Goal: Task Accomplishment & Management: Manage account settings

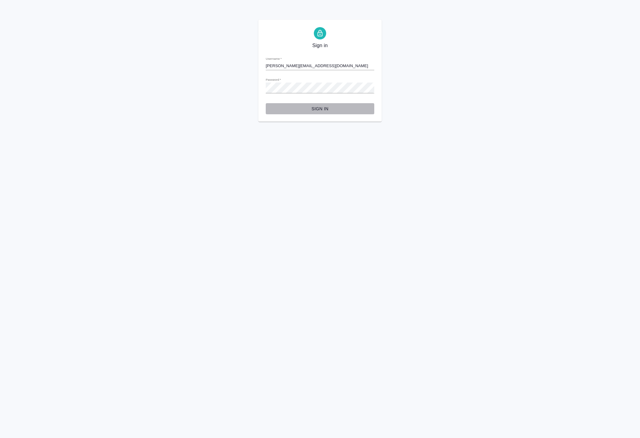
click at [324, 112] on span "Sign in" at bounding box center [320, 109] width 99 height 8
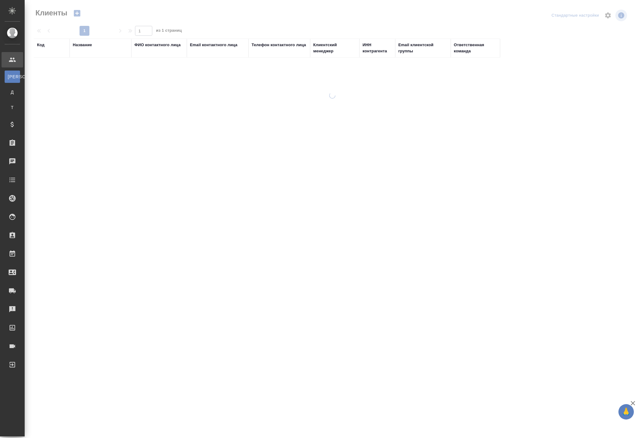
select select "RU"
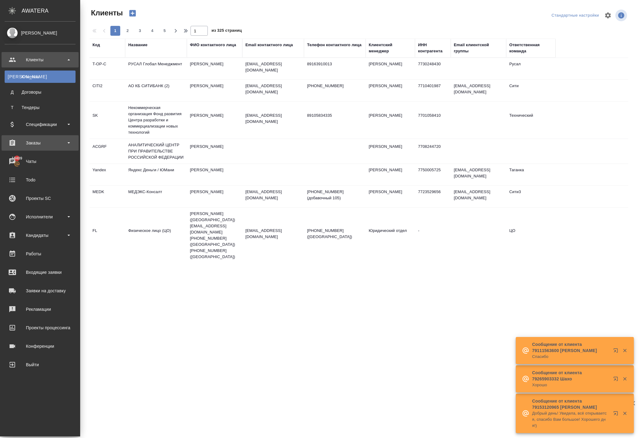
click at [41, 139] on div "Заказы" at bounding box center [40, 142] width 71 height 9
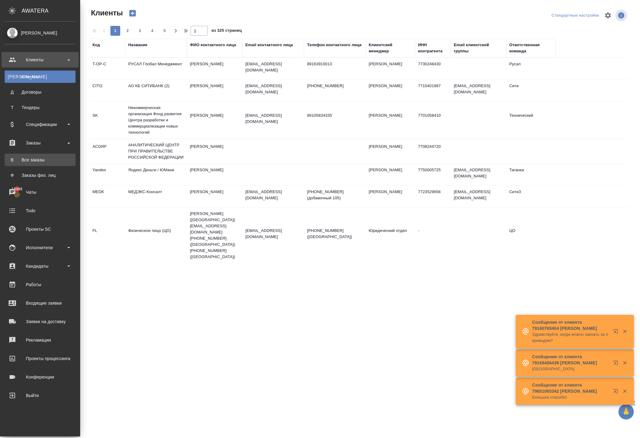
click at [66, 158] on div "Все заказы" at bounding box center [40, 160] width 65 height 6
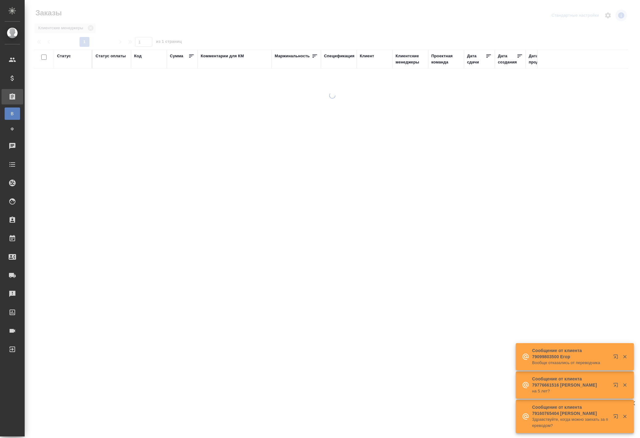
click at [63, 158] on div at bounding box center [332, 183] width 615 height 182
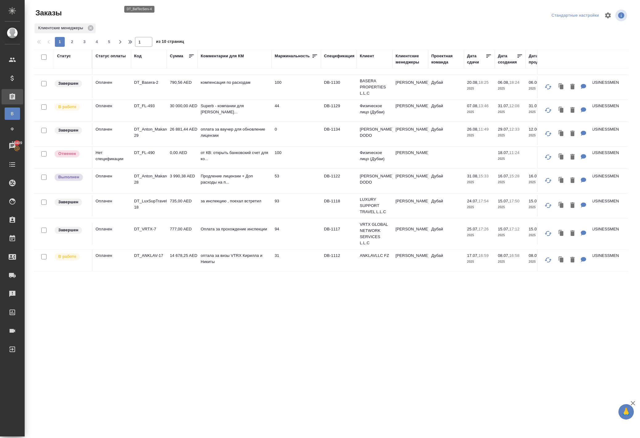
scroll to position [535, 0]
click at [149, 232] on p "DT_VRTX-7" at bounding box center [149, 229] width 30 height 6
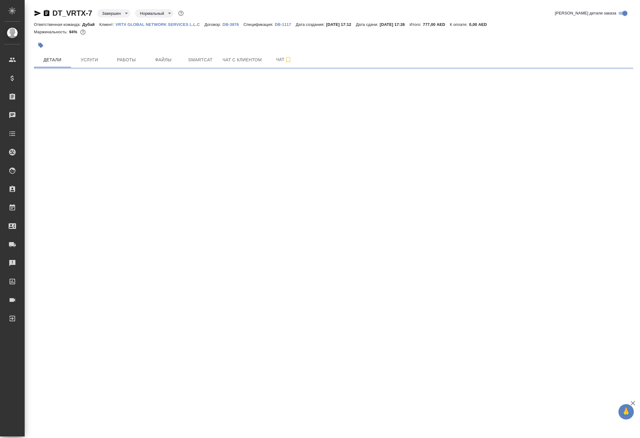
select select "RU"
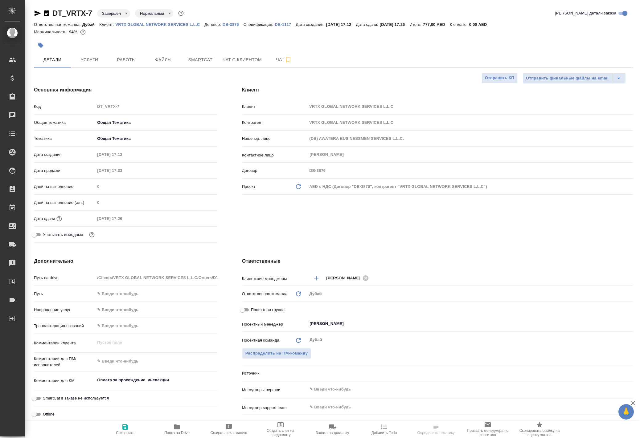
type textarea "x"
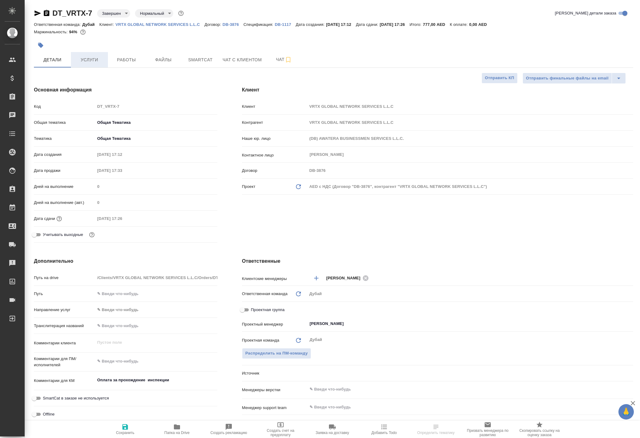
type textarea "x"
click at [197, 27] on p "VRTX GLOBAL NETWORK SERVICES L.L.C" at bounding box center [160, 24] width 89 height 5
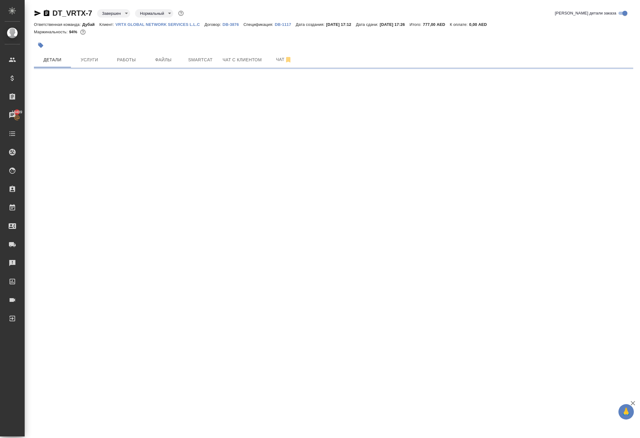
select select "RU"
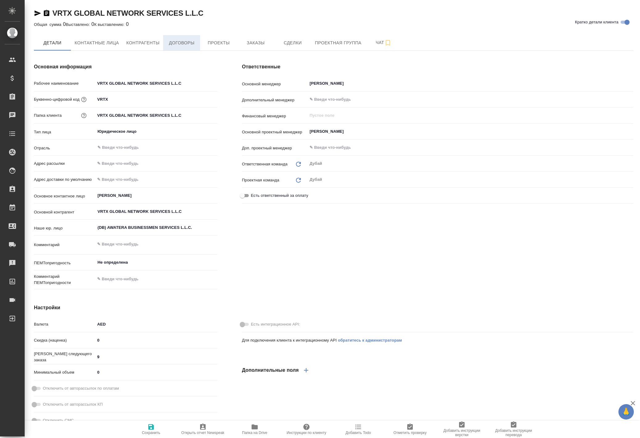
type textarea "x"
click at [270, 47] on span "Заказы" at bounding box center [256, 43] width 30 height 8
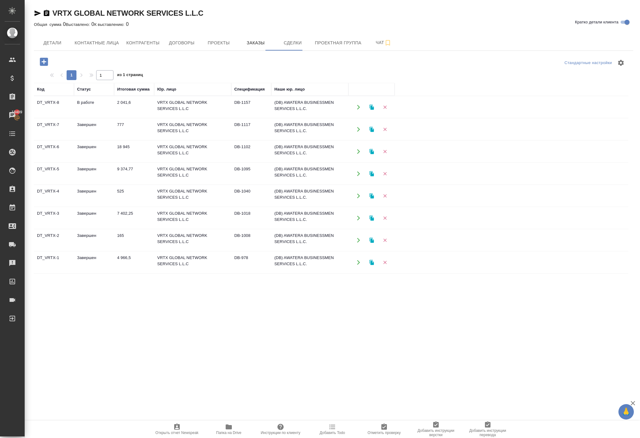
click at [48, 66] on icon "button" at bounding box center [44, 62] width 8 height 8
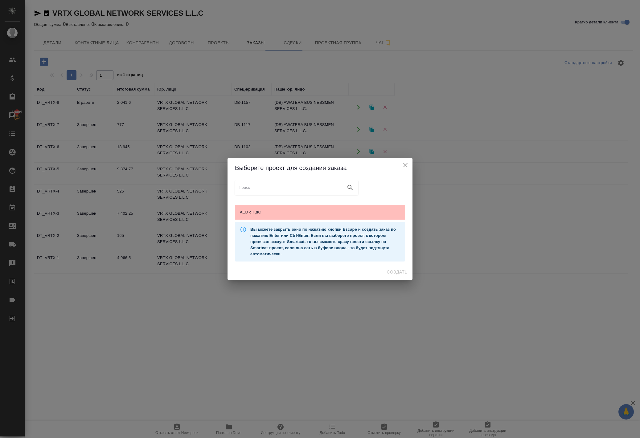
click at [260, 209] on span "AED c НДС" at bounding box center [320, 212] width 160 height 6
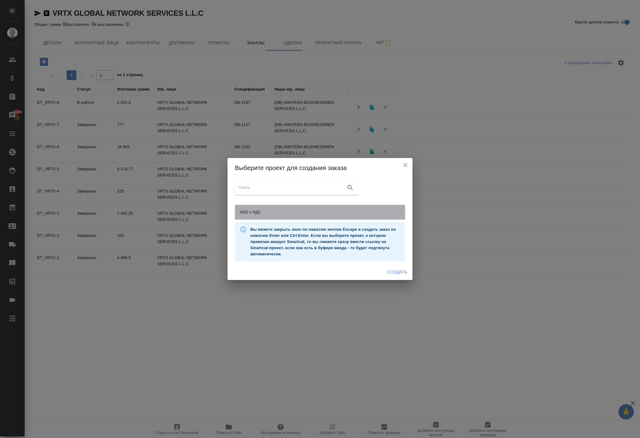
click at [260, 209] on span "AED c НДС" at bounding box center [320, 212] width 160 height 6
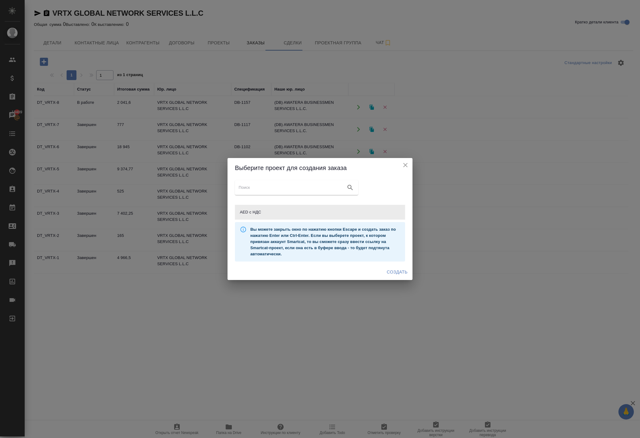
click at [391, 276] on span "Создать" at bounding box center [397, 272] width 21 height 8
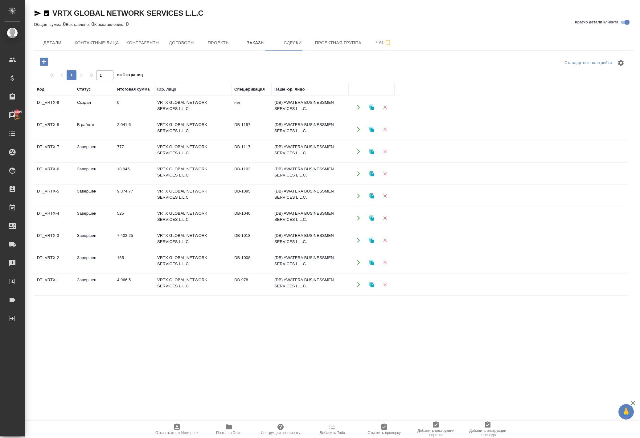
click at [357, 110] on icon "button" at bounding box center [359, 107] width 6 height 6
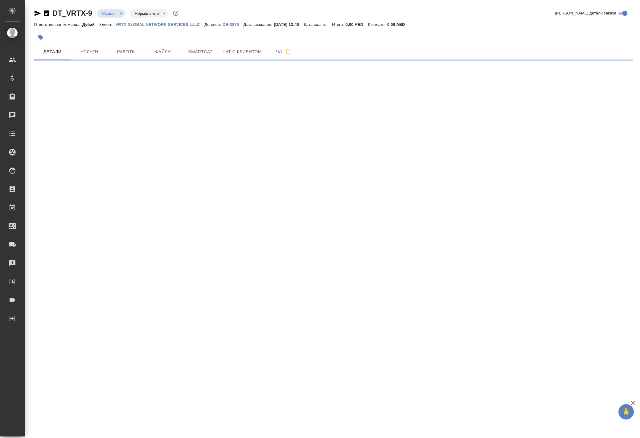
select select "RU"
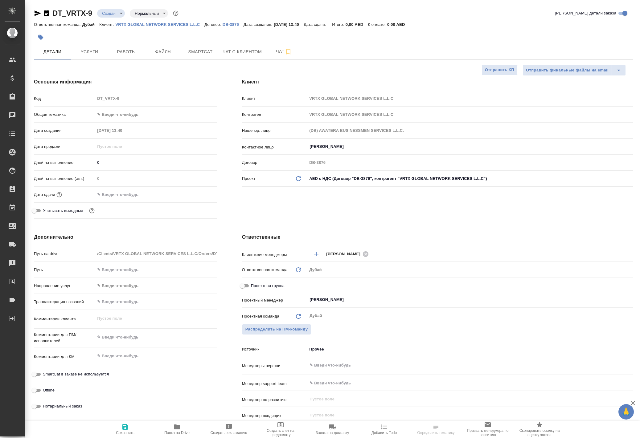
type textarea "x"
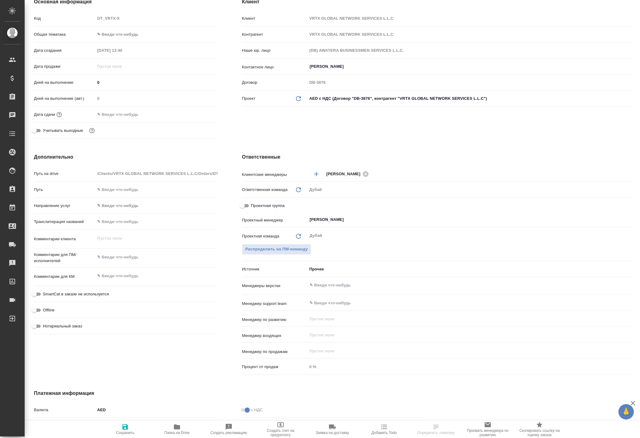
type textarea "x"
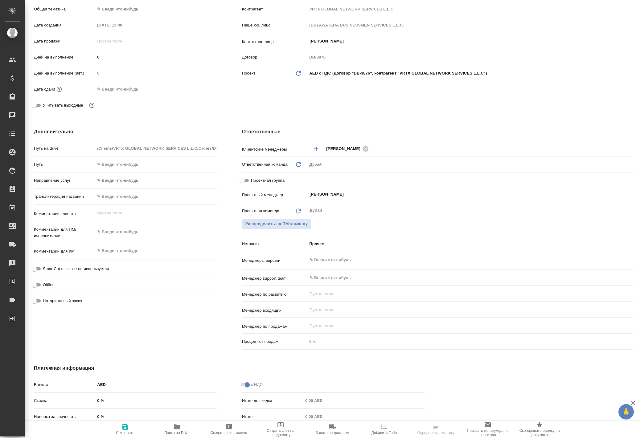
type textarea "x"
click at [128, 256] on textarea at bounding box center [156, 251] width 122 height 10
type textarea "x"
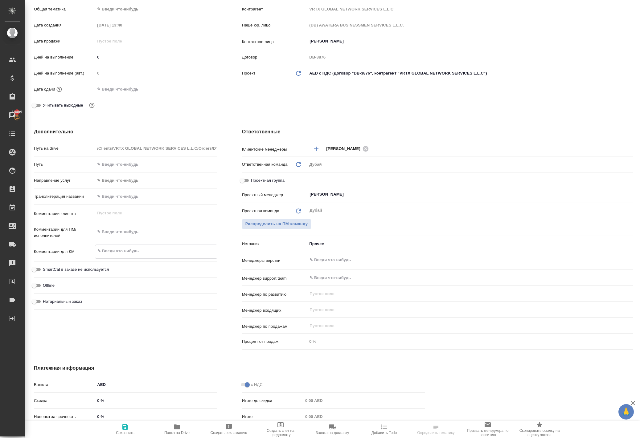
type textarea "x"
type textarea "Д"
type textarea "x"
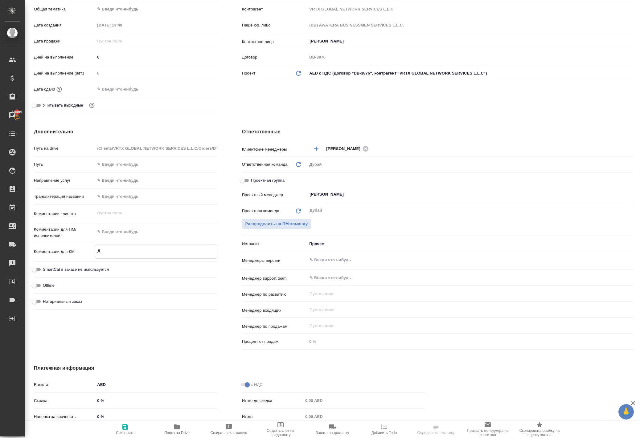
type textarea "До"
type textarea "x"
type textarea "Доп"
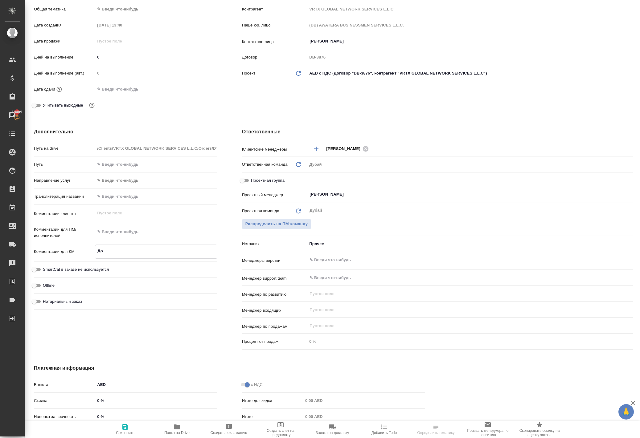
type textarea "x"
type textarea "Допл"
type textarea "x"
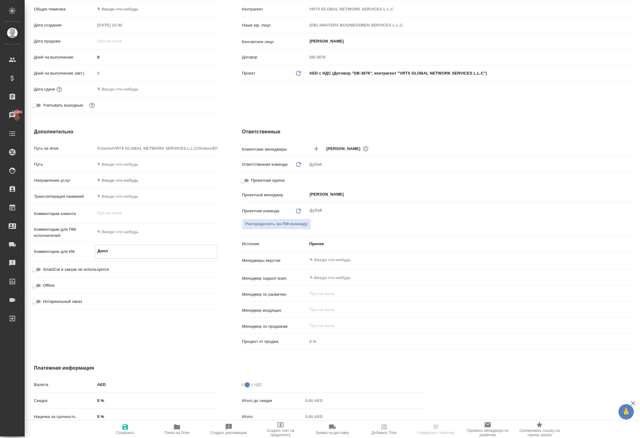
type textarea "x"
type textarea "Допла"
type textarea "x"
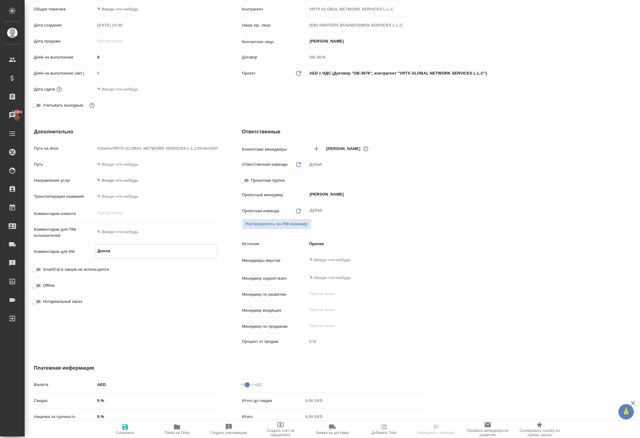
type textarea "x"
type textarea "Доплат"
type textarea "x"
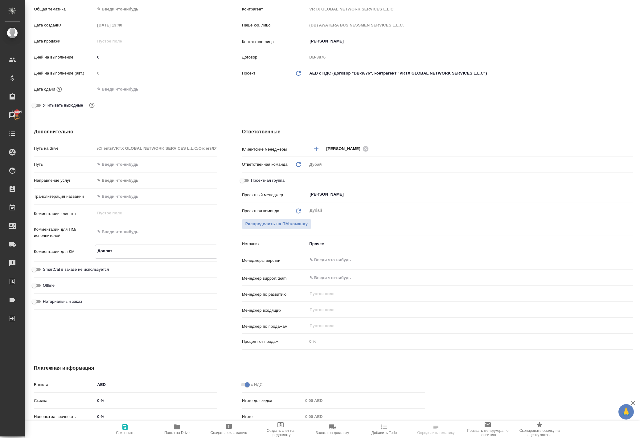
type textarea "Доплата"
type textarea "x"
type textarea "Доплата"
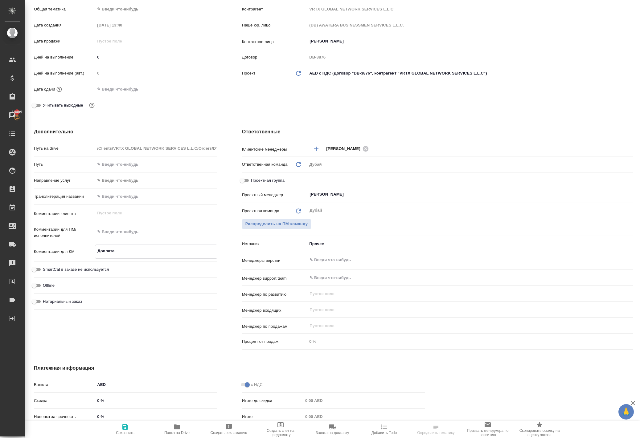
type textarea "x"
type textarea "Доплата з"
type textarea "x"
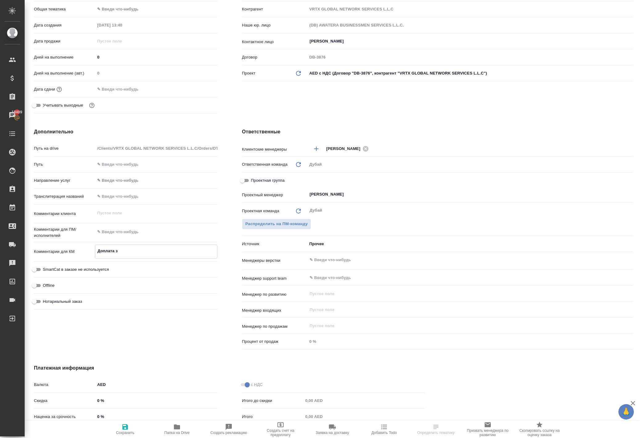
type textarea "x"
type textarea "Доплата за"
type textarea "x"
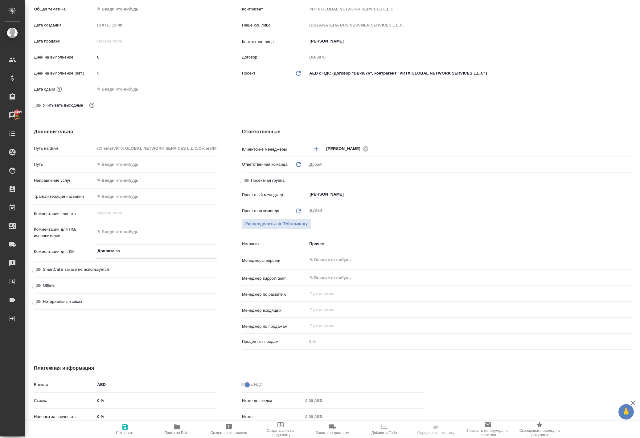
type textarea "x"
type textarea "Доплата за"
type textarea "x"
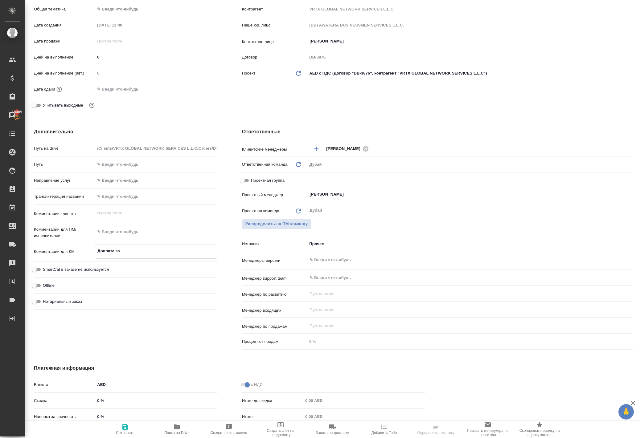
type textarea "Доплата за I"
type textarea "x"
type textarea "Доплата за IL"
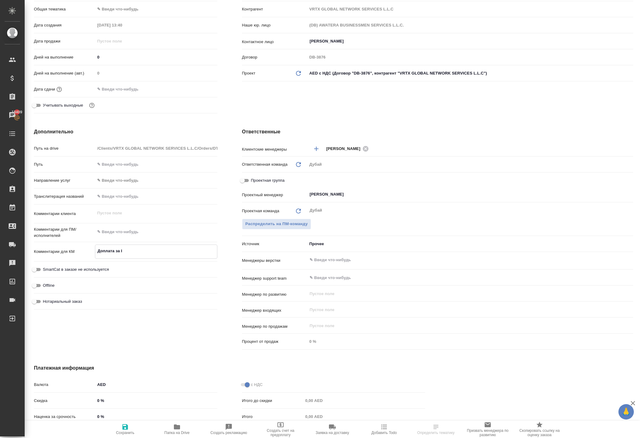
type textarea "x"
type textarea "Доплата за ILO"
type textarea "x"
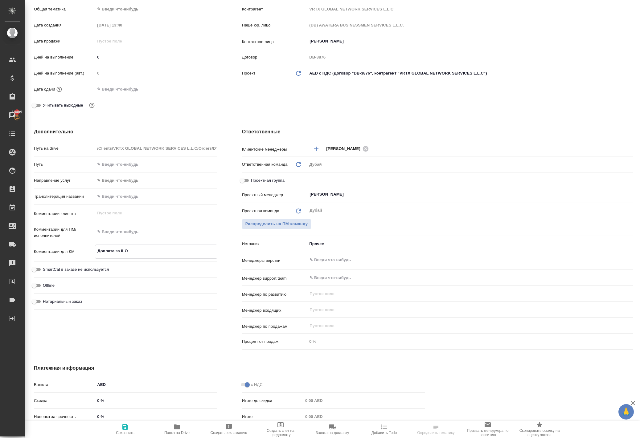
type textarea "x"
type textarea "Доплата за ILOE"
type textarea "x"
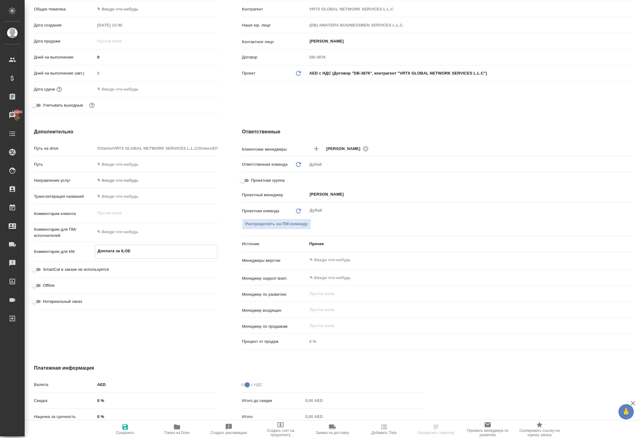
type textarea "x"
type textarea "Доплата за ILOE"
type textarea "x"
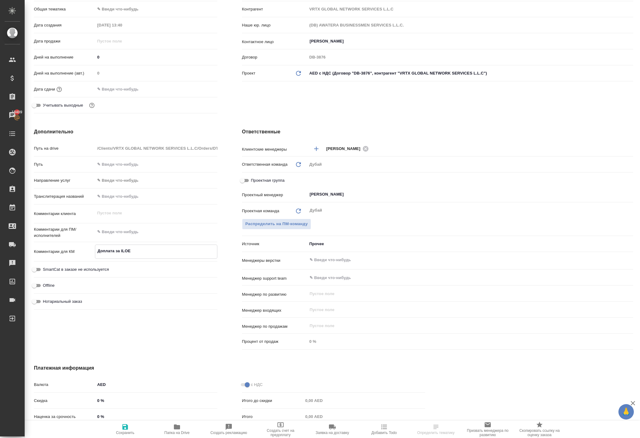
type textarea "Доплата за ILOE ?"
type textarea "x"
type textarea "Доплата за ILOE ?"
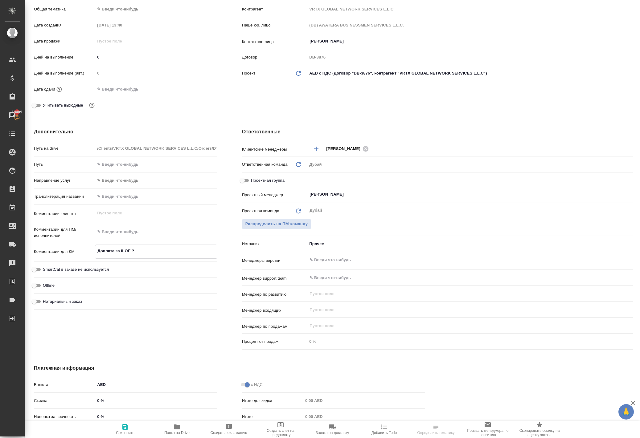
type textarea "x"
type textarea "Доплата за ILOE ? n"
type textarea "x"
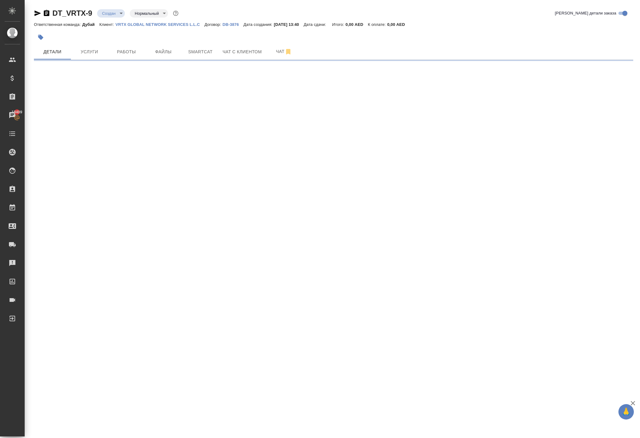
scroll to position [0, 0]
select select "RU"
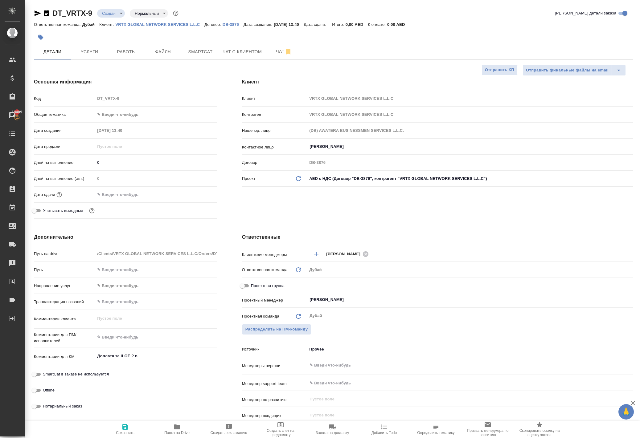
type textarea "x"
click at [134, 343] on textarea at bounding box center [156, 337] width 122 height 10
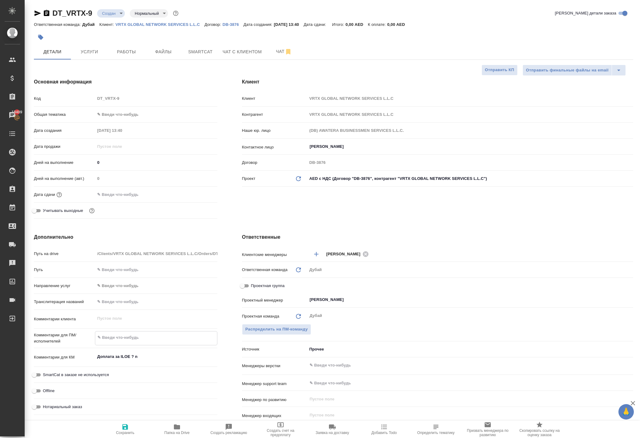
type textarea "x"
type textarea "L"
type textarea "x"
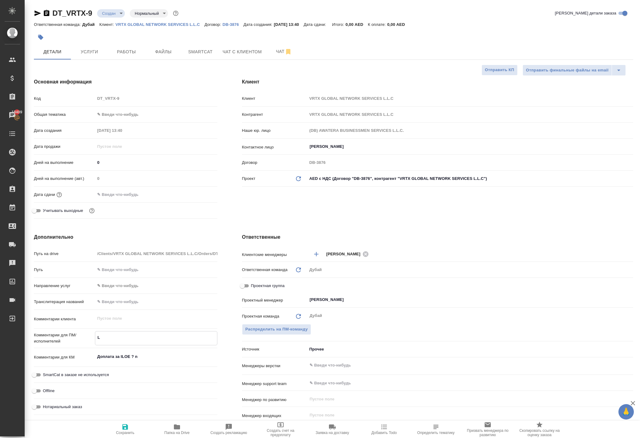
type textarea "Lj"
type textarea "x"
type textarea "Ljg"
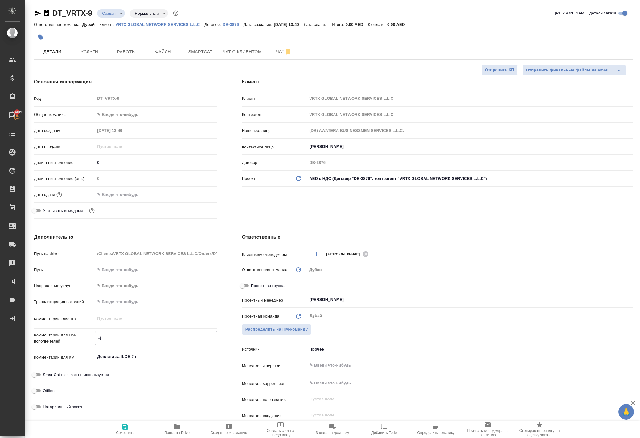
type textarea "x"
type textarea "Ljgk"
type textarea "x"
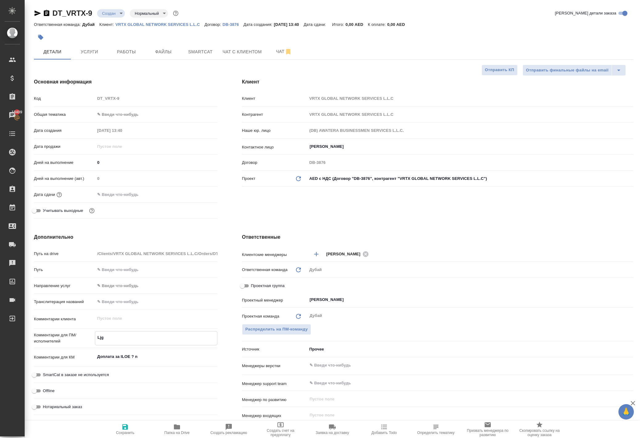
type textarea "x"
type textarea "Ljgkf"
type textarea "x"
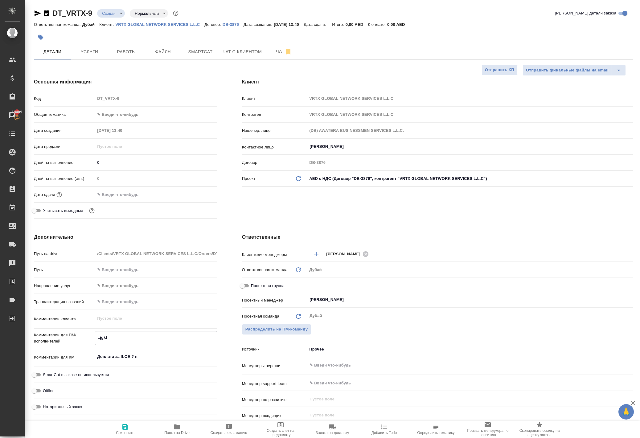
type textarea "x"
type textarea "Ljgkfn"
type textarea "x"
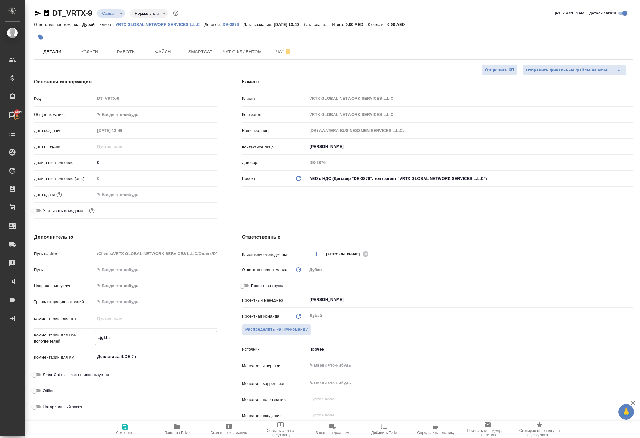
type textarea "Ljgkfnf"
type textarea "x"
type textarea "Ljgkfn"
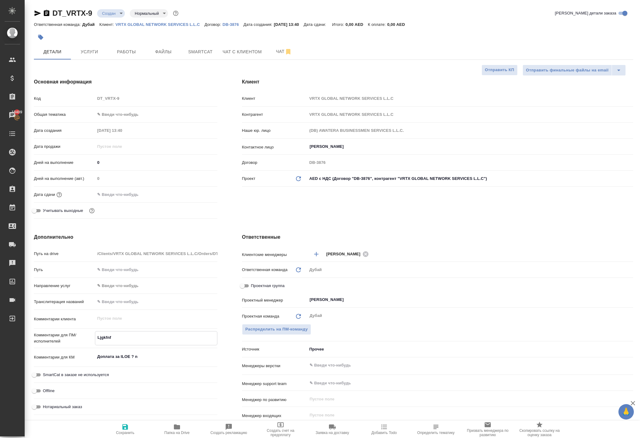
type textarea "x"
type textarea "Ljgkf"
type textarea "x"
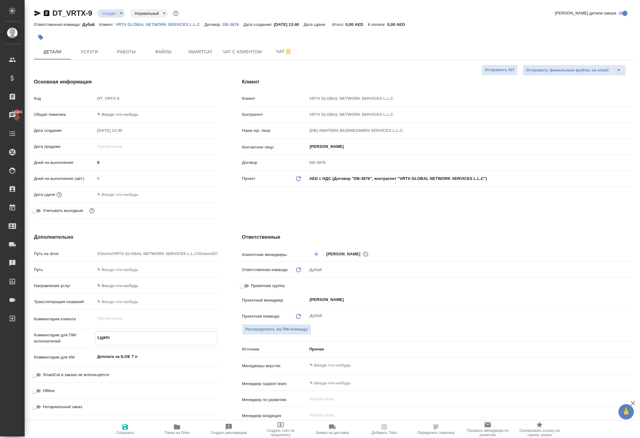
type textarea "x"
type textarea "Ljgk"
type textarea "x"
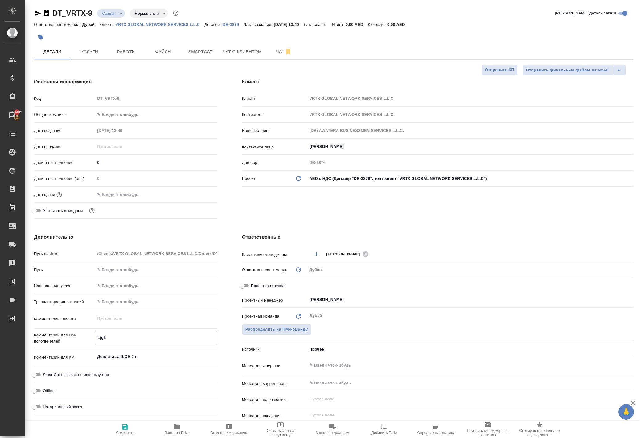
type textarea "x"
type textarea "Ljg"
type textarea "x"
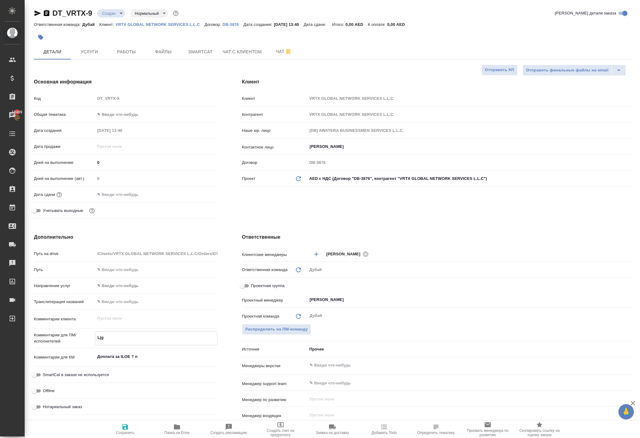
type textarea "Lj"
type textarea "x"
type textarea "L"
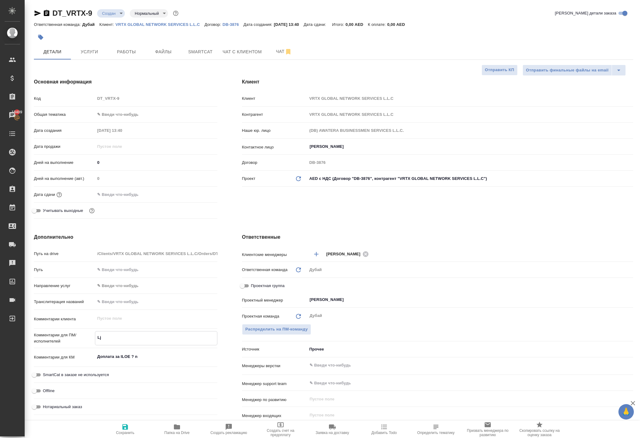
type textarea "x"
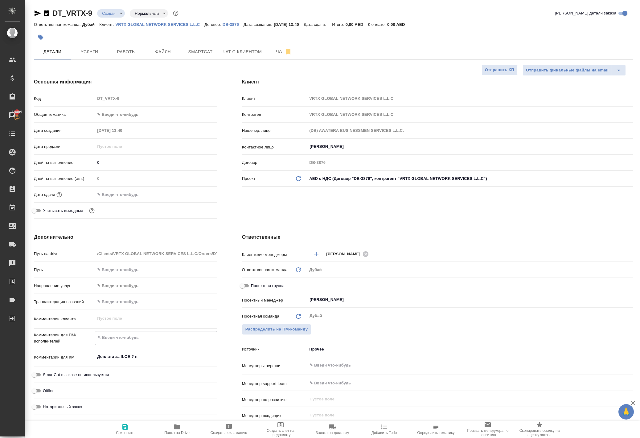
type textarea "x"
type textarea "Д"
type textarea "x"
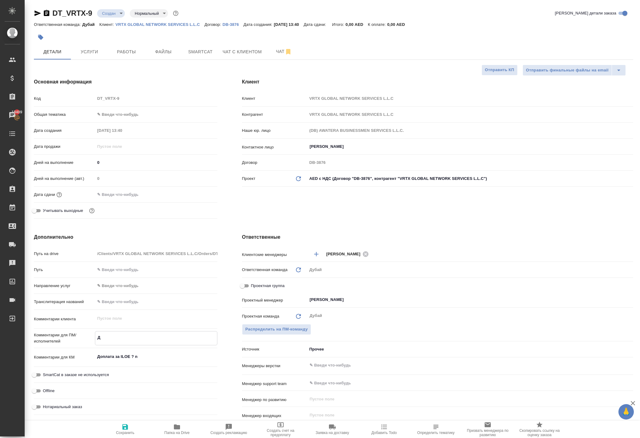
type textarea "До"
type textarea "x"
type textarea "Доп"
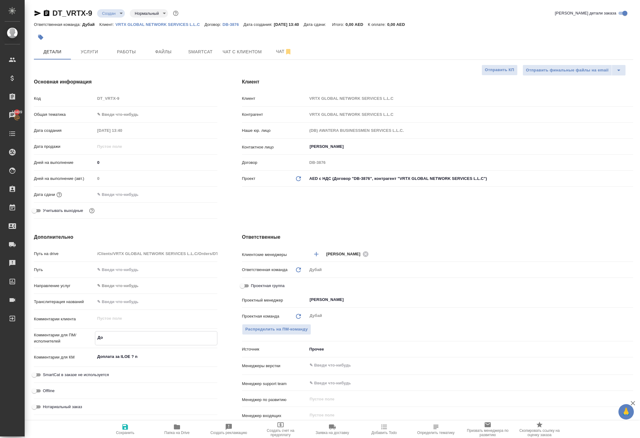
type textarea "x"
type textarea "Допл"
type textarea "x"
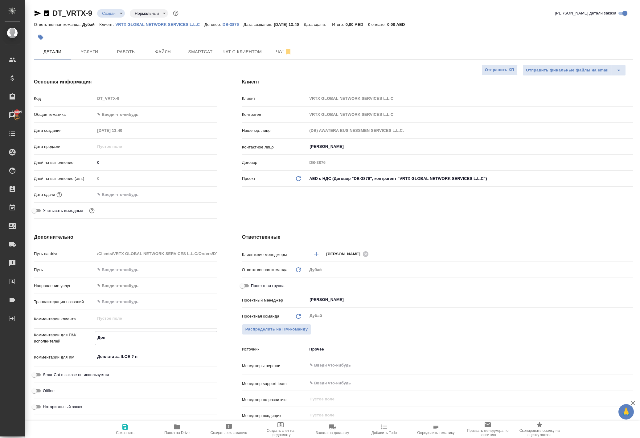
type textarea "x"
type textarea "Допла"
type textarea "x"
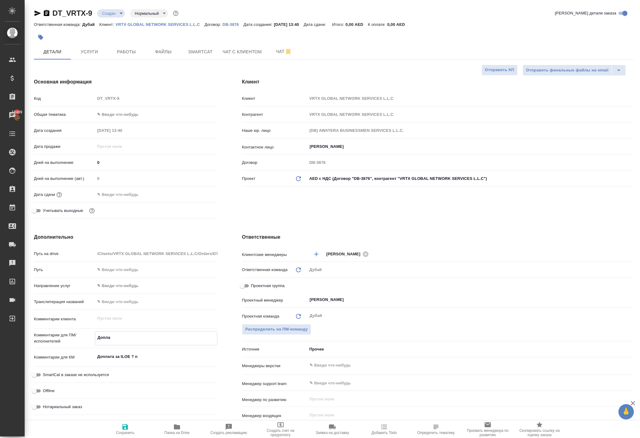
type textarea "x"
type textarea "Доплат"
type textarea "x"
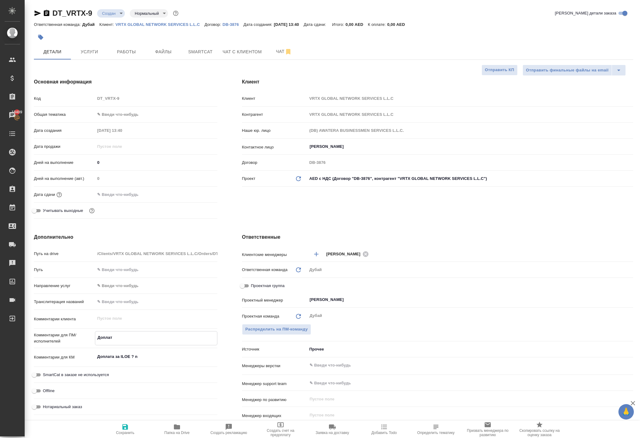
type textarea "Доплата"
type textarea "x"
type textarea "Доплата"
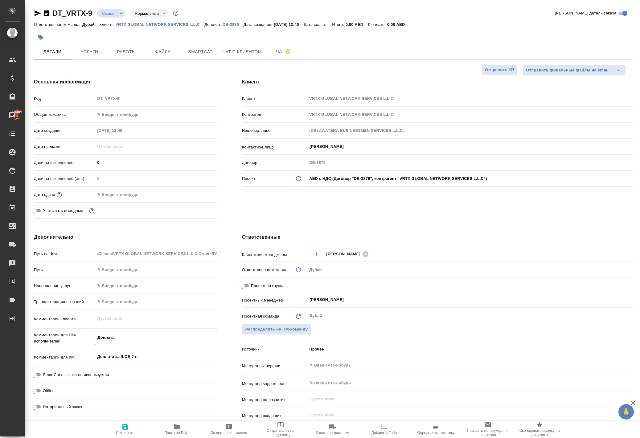
type textarea "x"
type textarea "Доплата щ"
type textarea "x"
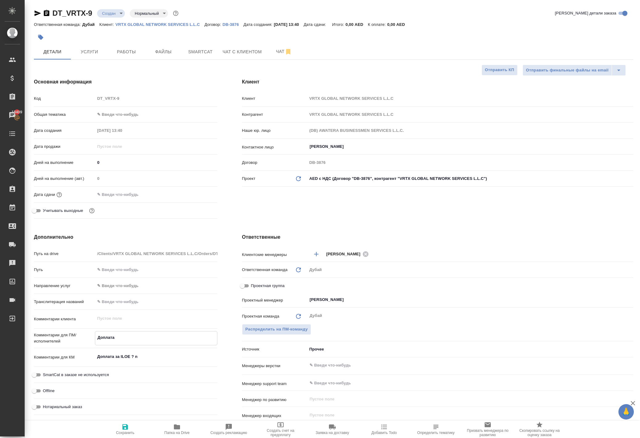
type textarea "x"
type textarea "Доплата ща"
type textarea "x"
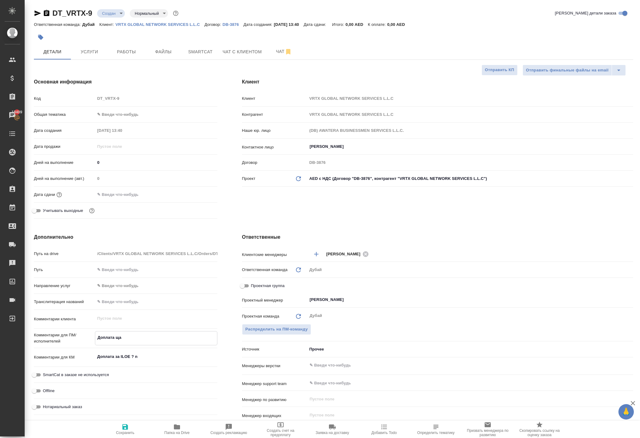
type textarea "x"
type textarea "Доплата ща"
type textarea "x"
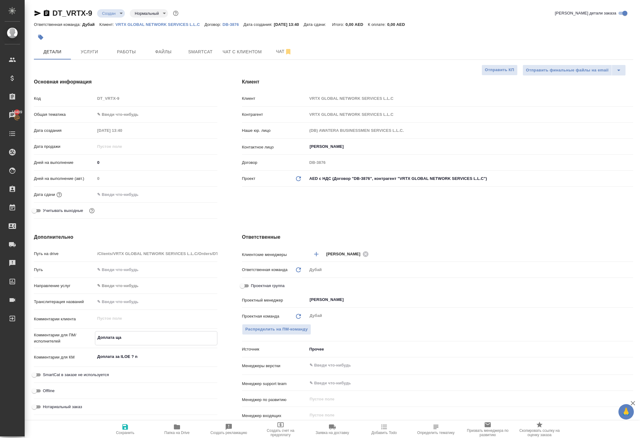
type textarea "Доплата ща"
type textarea "x"
type textarea "Доплата щ"
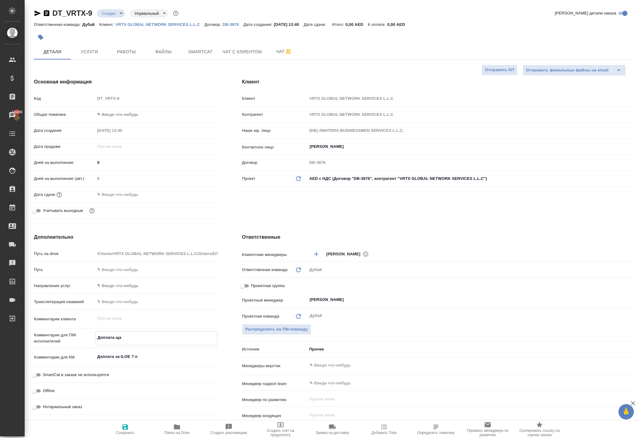
type textarea "x"
click at [167, 362] on textarea "Доплата за ILOE ? n" at bounding box center [156, 357] width 122 height 10
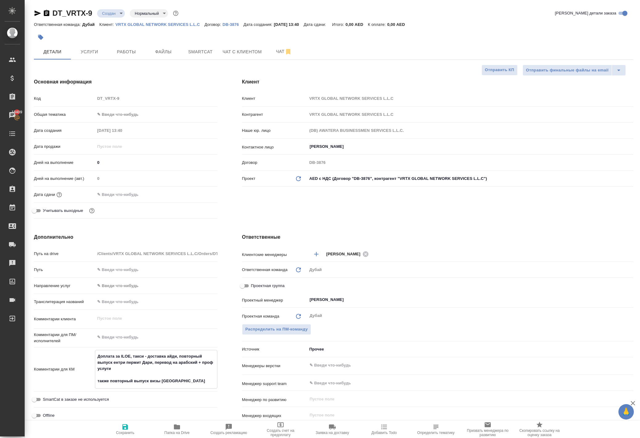
scroll to position [75, 1]
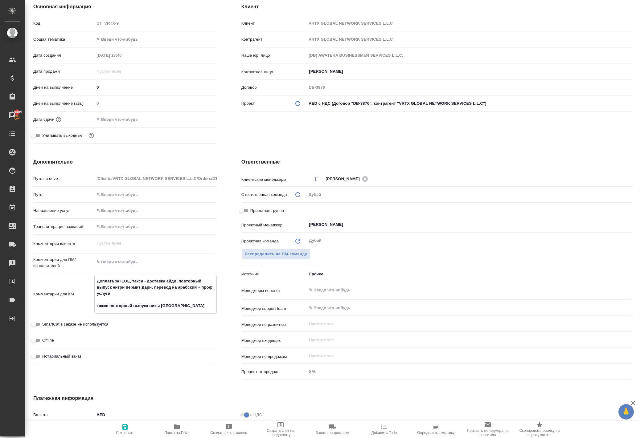
click at [128, 426] on icon "button" at bounding box center [125, 427] width 6 height 6
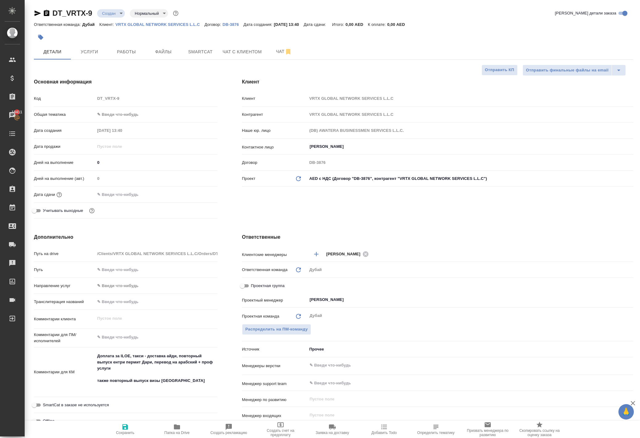
scroll to position [0, 0]
click at [122, 134] on body "🙏 .cls-1 fill:#fff; AWATERA [PERSON_NAME] Спецификации Заказы 18411 Чаты Todo П…" at bounding box center [320, 219] width 640 height 438
click at [141, 178] on li "Общая Тематика" at bounding box center [156, 177] width 122 height 10
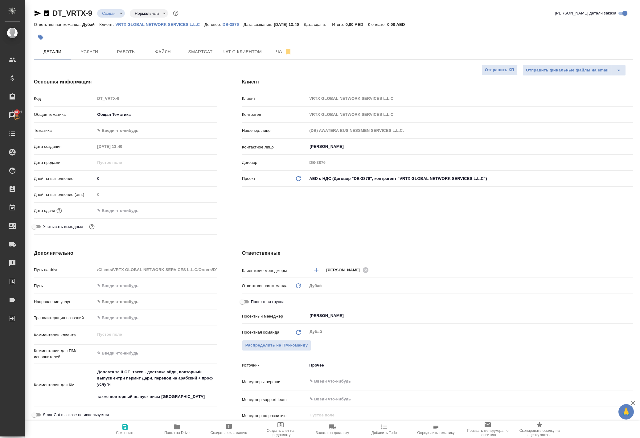
click at [119, 155] on body "🙏 .cls-1 fill:#fff; AWATERA [PERSON_NAME] Спецификации Заказы 18411 Чаты Todo П…" at bounding box center [320, 219] width 640 height 438
click at [130, 153] on li "Общая Тематика" at bounding box center [156, 154] width 122 height 10
click at [133, 215] on input "text" at bounding box center [122, 210] width 54 height 9
click at [202, 213] on icon "button" at bounding box center [200, 210] width 6 height 6
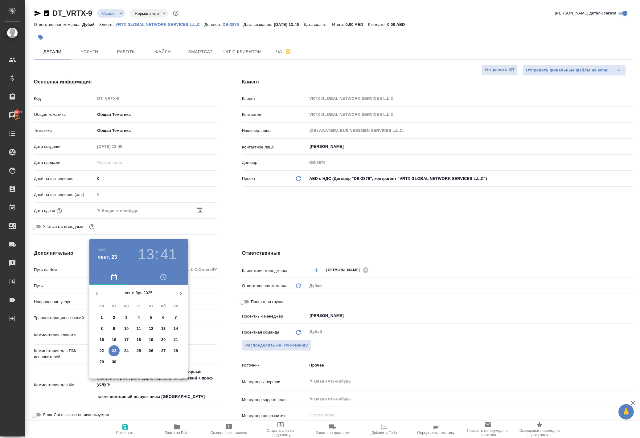
click at [177, 297] on icon "button" at bounding box center [180, 293] width 7 height 7
click at [139, 343] on p "16" at bounding box center [139, 340] width 5 height 6
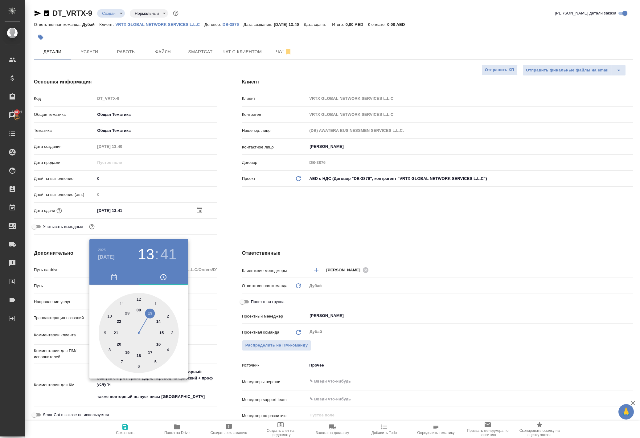
click at [226, 263] on div at bounding box center [320, 219] width 640 height 438
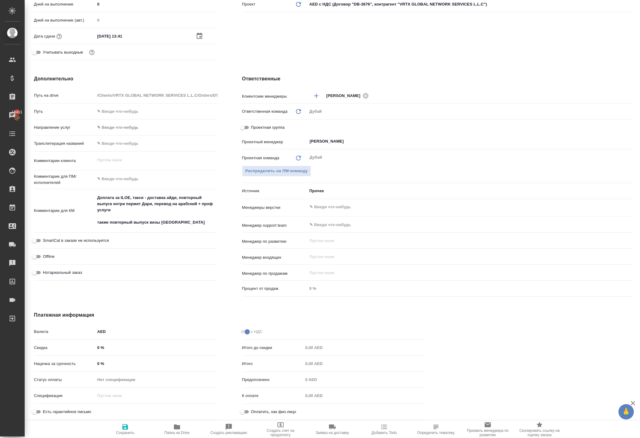
scroll to position [201, 0]
click at [124, 430] on icon "button" at bounding box center [124, 426] width 7 height 7
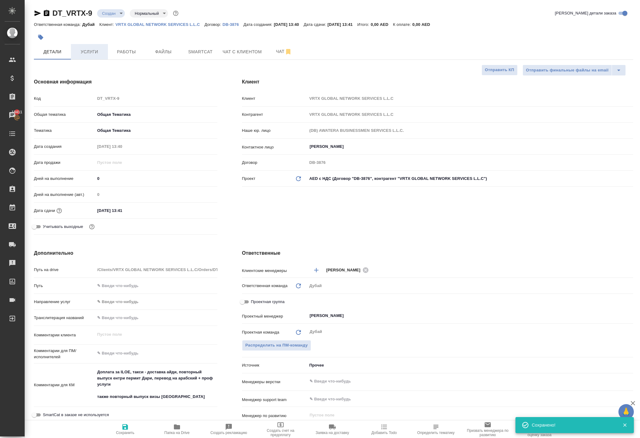
scroll to position [0, 0]
click at [87, 56] on span "Услуги" at bounding box center [90, 52] width 30 height 8
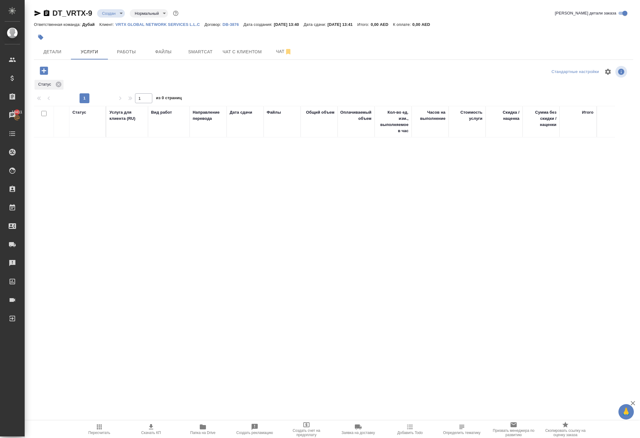
click at [49, 76] on icon "button" at bounding box center [44, 70] width 11 height 11
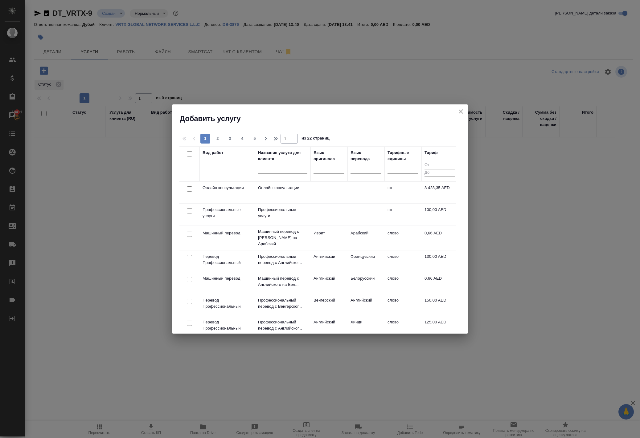
click at [189, 190] on input "checkbox" at bounding box center [189, 188] width 5 height 5
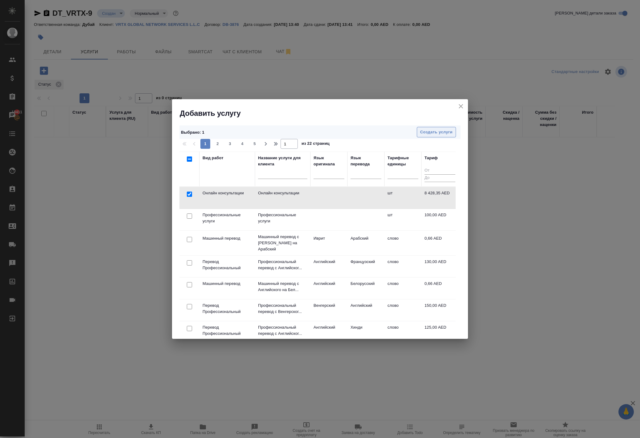
click at [420, 133] on span "Создать услуги" at bounding box center [436, 132] width 32 height 7
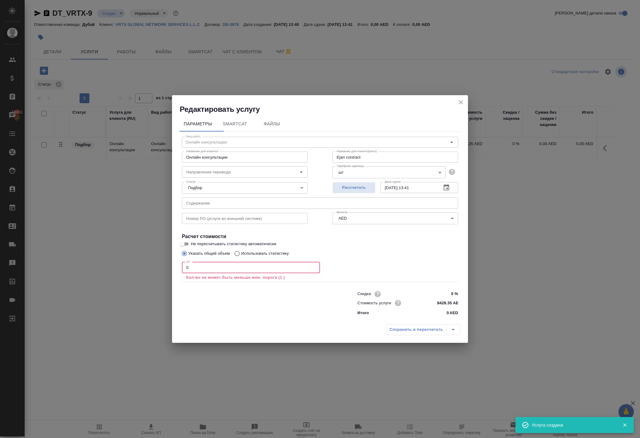
click at [275, 268] on input "0" at bounding box center [251, 267] width 138 height 11
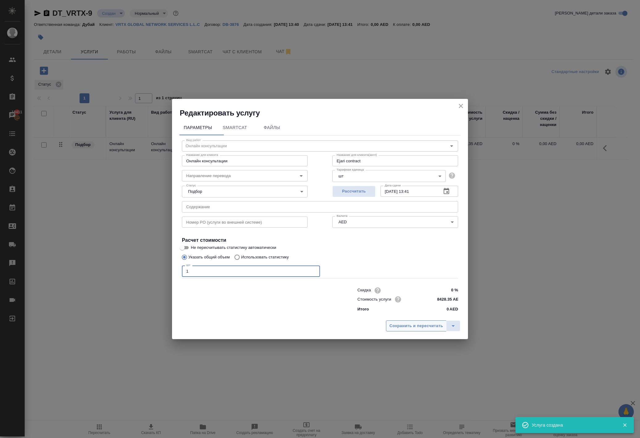
click at [389, 330] on span "Сохранить и пересчитать" at bounding box center [416, 326] width 54 height 7
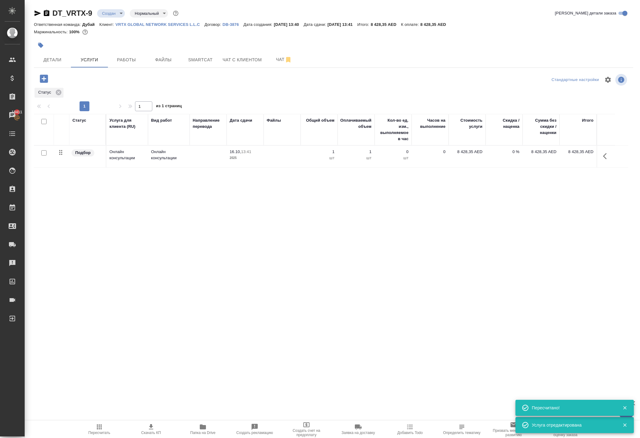
click at [461, 167] on td "8 428,35 AED" at bounding box center [466, 157] width 37 height 22
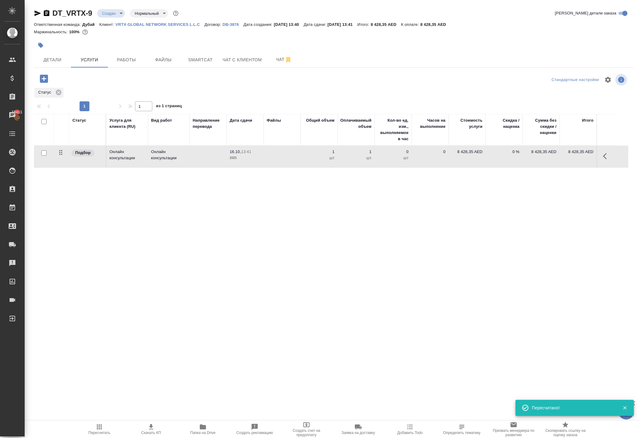
click at [459, 155] on p "8 428,35 AED" at bounding box center [466, 152] width 31 height 6
click at [465, 158] on input "8428.35" at bounding box center [470, 153] width 23 height 9
click at [465, 158] on input "8428.35" at bounding box center [470, 153] width 22 height 9
click at [409, 239] on div "Статус Услуга для клиента (RU) Вид работ Направление перевода Дата сдачи Файлы …" at bounding box center [331, 180] width 594 height 133
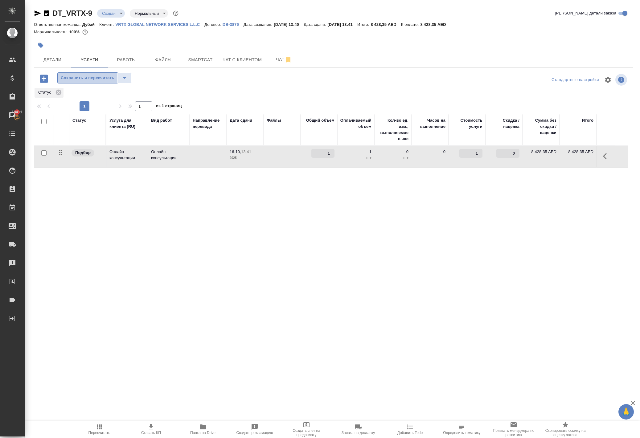
click at [87, 82] on span "Сохранить и пересчитать" at bounding box center [88, 78] width 54 height 7
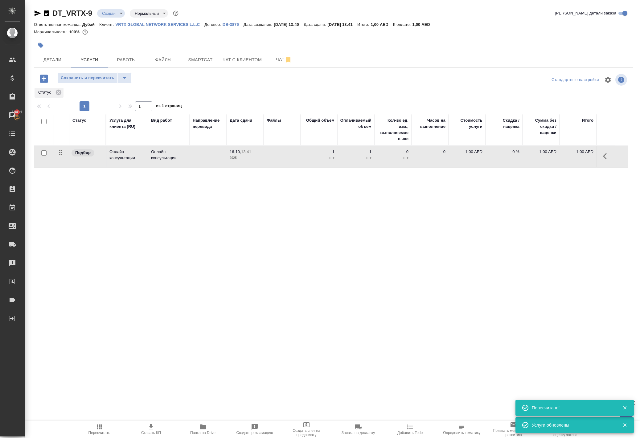
click at [49, 84] on icon "button" at bounding box center [44, 78] width 11 height 11
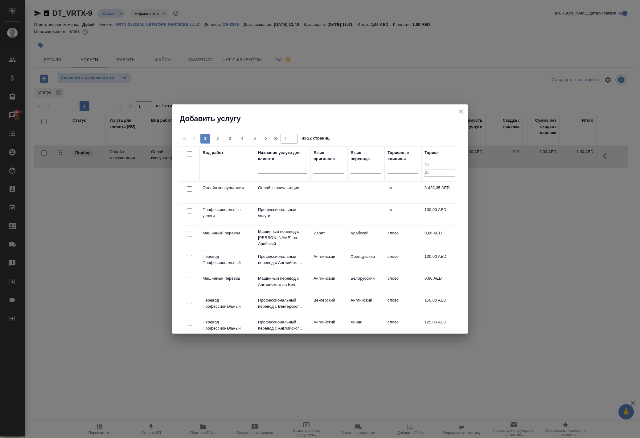
click at [190, 260] on input "checkbox" at bounding box center [189, 257] width 5 height 5
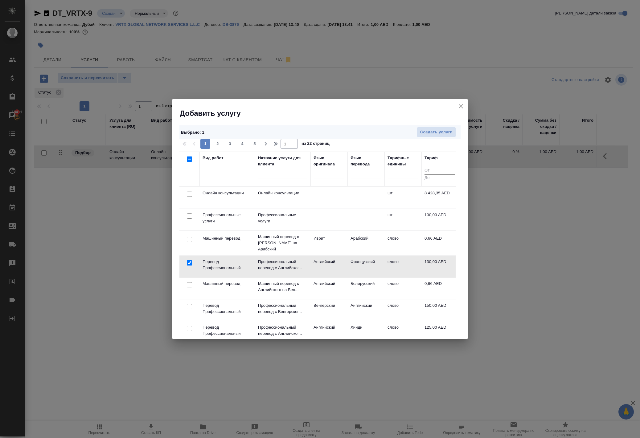
click at [190, 264] on div at bounding box center [189, 263] width 14 height 9
click at [189, 266] on input "checkbox" at bounding box center [189, 262] width 5 height 5
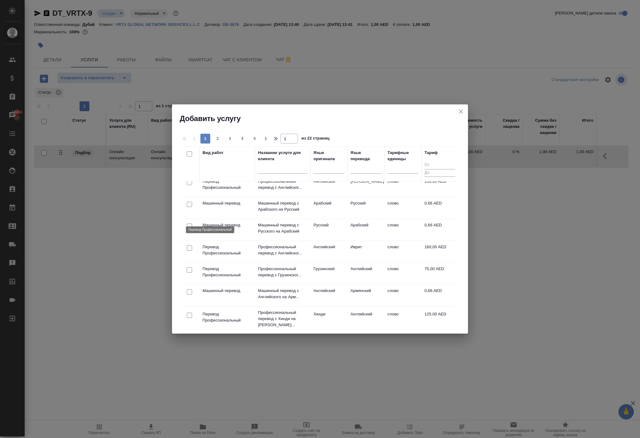
scroll to position [213, 0]
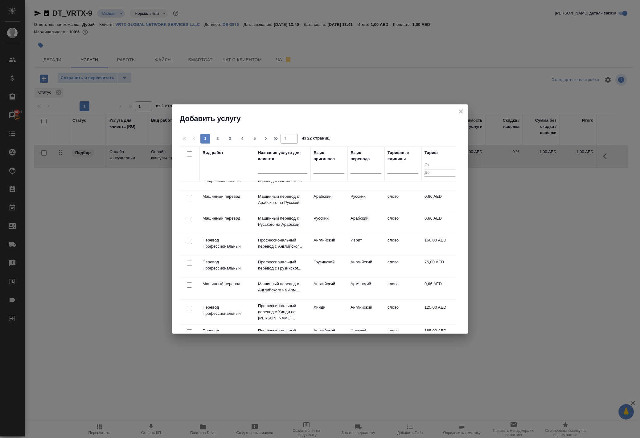
click at [190, 222] on input "checkbox" at bounding box center [189, 219] width 5 height 5
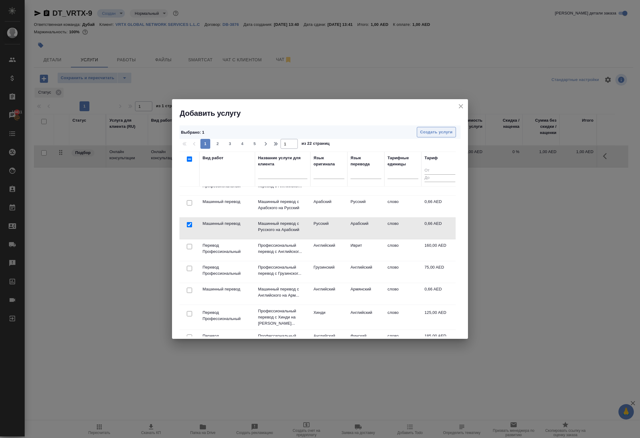
click at [420, 134] on span "Создать услуги" at bounding box center [436, 132] width 32 height 7
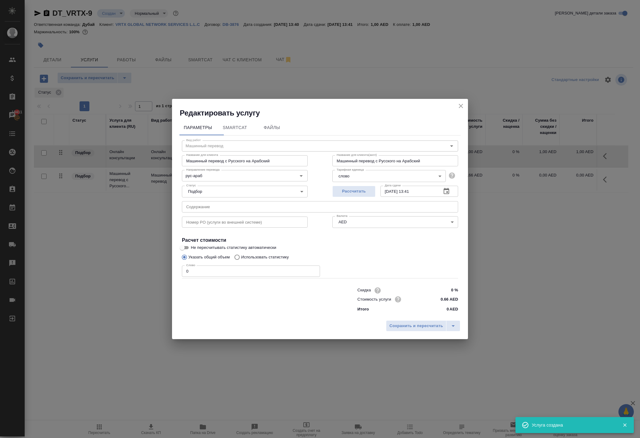
click at [457, 102] on icon "close" at bounding box center [460, 105] width 7 height 7
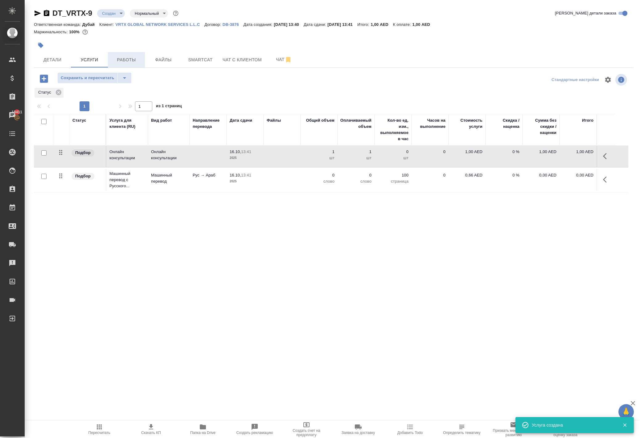
click at [128, 64] on span "Работы" at bounding box center [127, 60] width 30 height 8
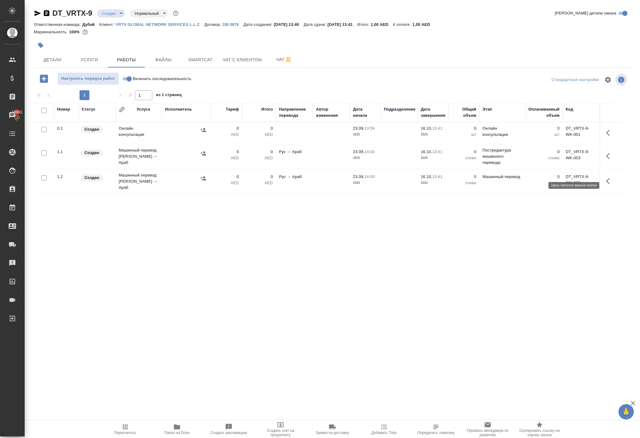
click at [606, 136] on icon "button" at bounding box center [608, 133] width 4 height 6
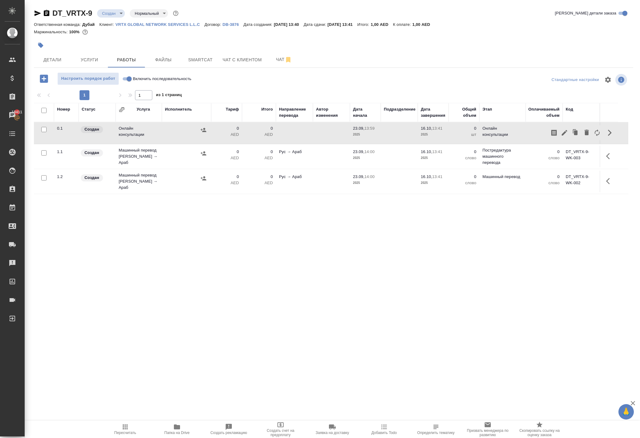
click at [524, 242] on div "Номер Статус Услуга Исполнитель Тариф Итого Направление перевода Автор изменени…" at bounding box center [331, 172] width 594 height 139
click at [606, 160] on icon "button" at bounding box center [609, 156] width 7 height 7
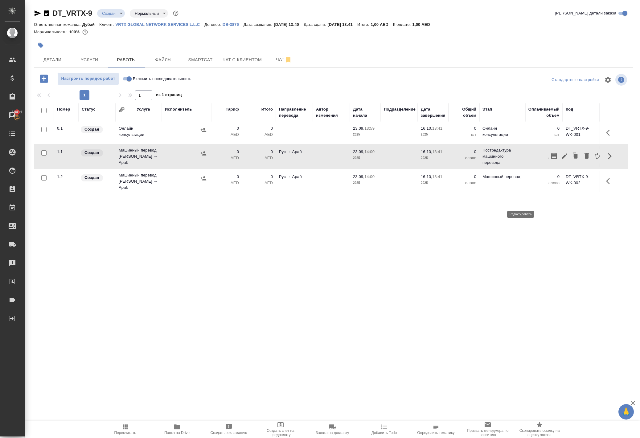
click at [561, 160] on icon "button" at bounding box center [564, 156] width 7 height 7
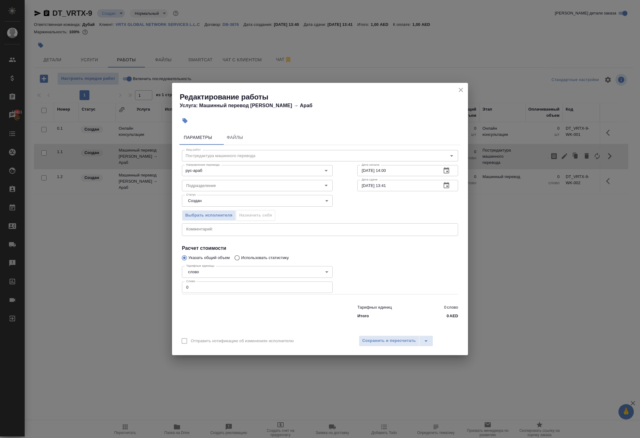
click at [190, 293] on input "0" at bounding box center [257, 287] width 151 height 11
click at [384, 345] on span "Сохранить и пересчитать" at bounding box center [389, 340] width 54 height 7
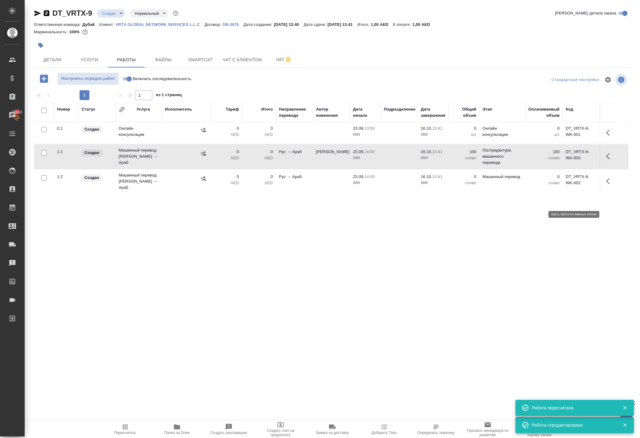
click at [606, 159] on icon "button" at bounding box center [608, 156] width 4 height 6
click at [561, 159] on icon "button" at bounding box center [564, 156] width 6 height 6
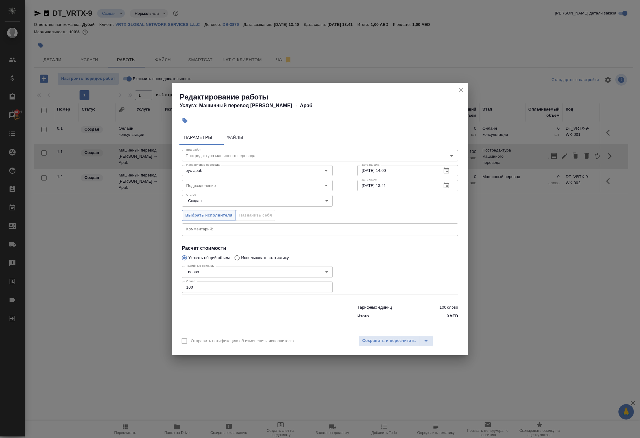
click at [232, 212] on span "Выбрать исполнителя" at bounding box center [208, 215] width 47 height 7
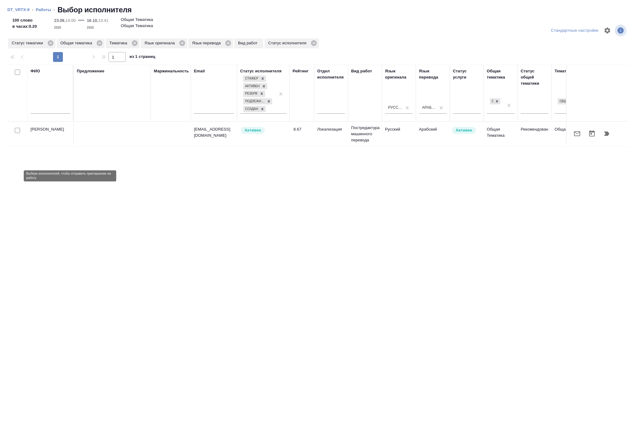
click at [15, 133] on input "checkbox" at bounding box center [17, 130] width 5 height 5
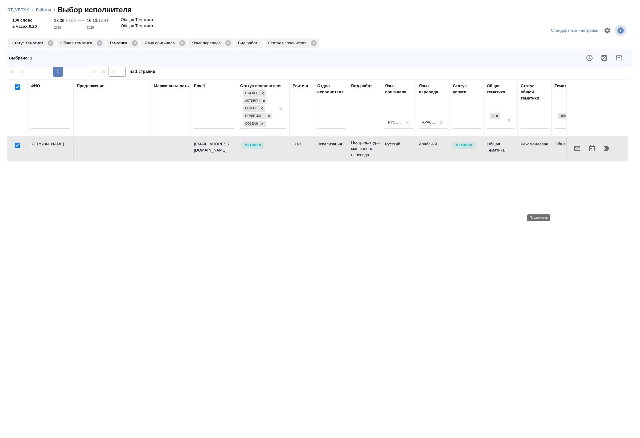
click at [604, 151] on icon "button" at bounding box center [606, 148] width 5 height 4
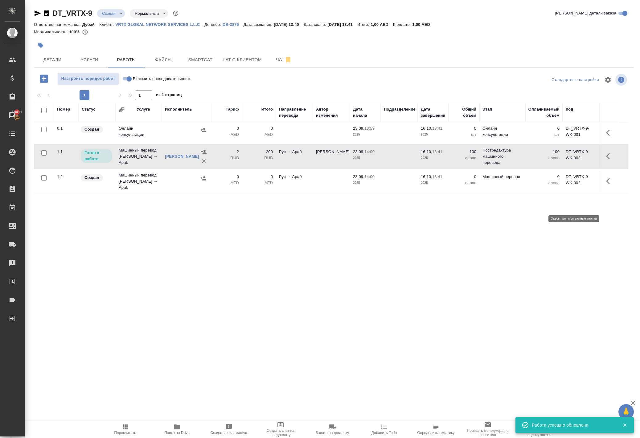
click at [606, 159] on icon "button" at bounding box center [608, 156] width 4 height 6
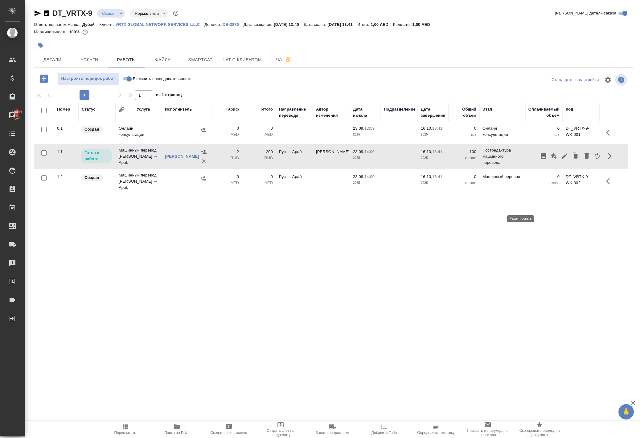
click at [561, 160] on icon "button" at bounding box center [564, 156] width 7 height 7
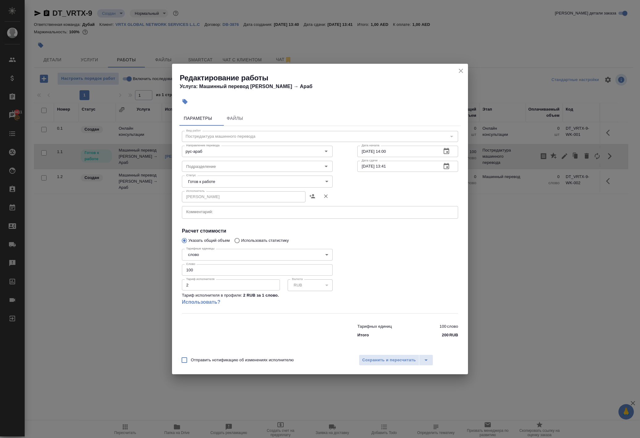
click at [197, 275] on input "100" at bounding box center [257, 269] width 151 height 11
click at [379, 364] on span "Сохранить и пересчитать" at bounding box center [389, 360] width 54 height 7
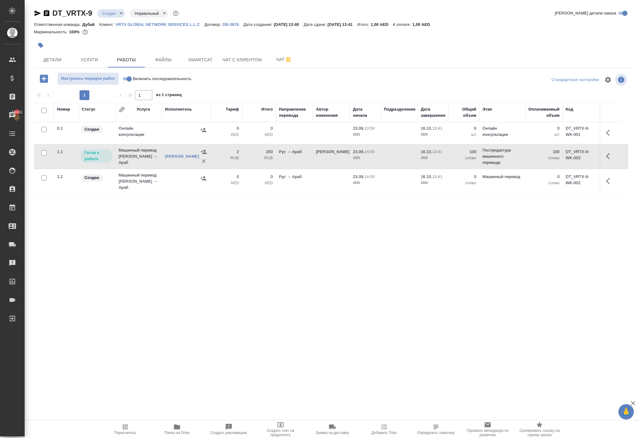
click at [602, 164] on button "button" at bounding box center [609, 156] width 15 height 15
click at [561, 160] on icon "button" at bounding box center [564, 156] width 7 height 7
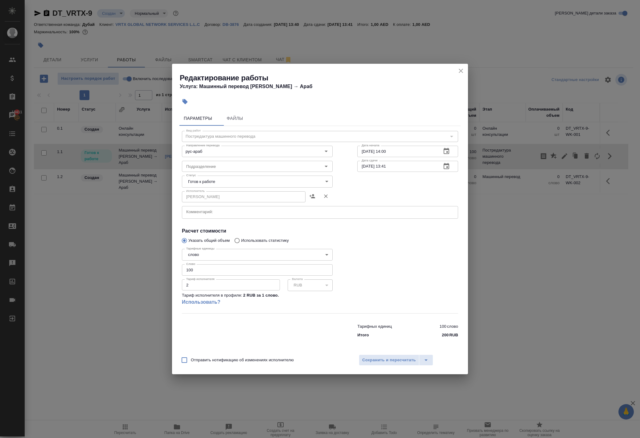
click at [189, 275] on input "100" at bounding box center [257, 269] width 151 height 11
click at [457, 67] on icon "close" at bounding box center [460, 70] width 7 height 7
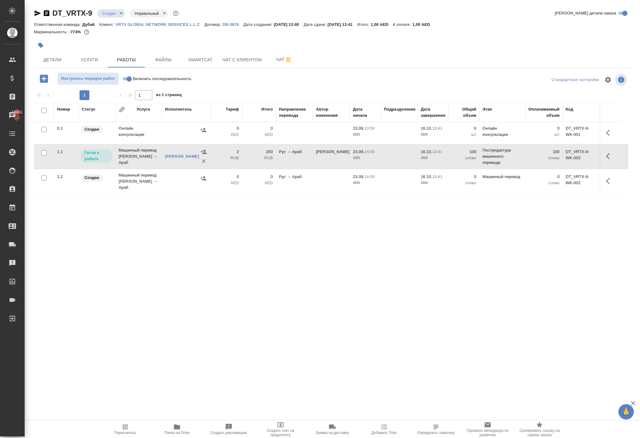
click at [606, 159] on icon "button" at bounding box center [608, 156] width 4 height 6
click at [561, 160] on icon "button" at bounding box center [564, 156] width 7 height 7
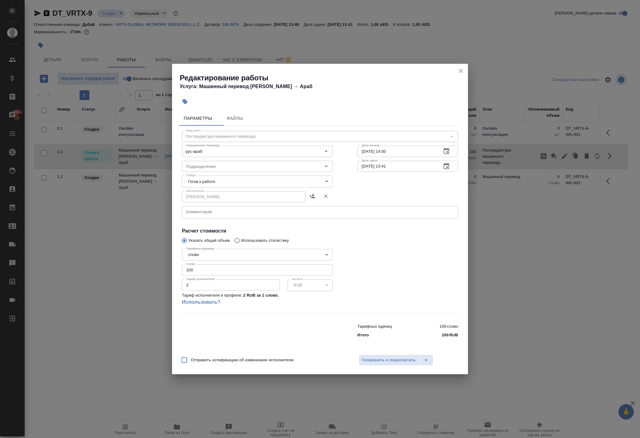
click at [196, 275] on input "100" at bounding box center [257, 269] width 151 height 11
click at [382, 364] on span "Сохранить и пересчитать" at bounding box center [389, 360] width 54 height 7
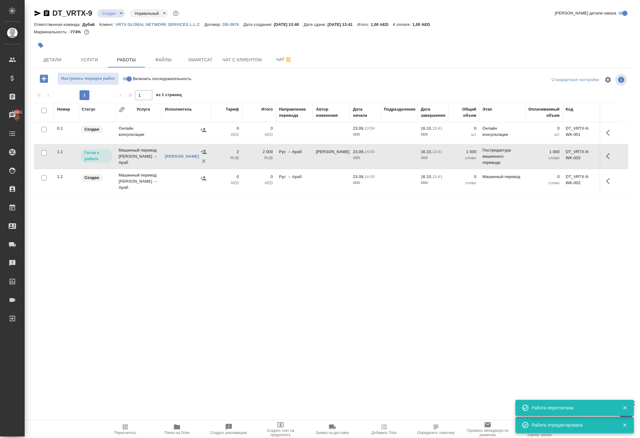
click at [306, 330] on div ".cls-1 fill:#fff; AWATERA [PERSON_NAME] Спецификации Заказы 18411 Чаты Todo Про…" at bounding box center [320, 219] width 640 height 438
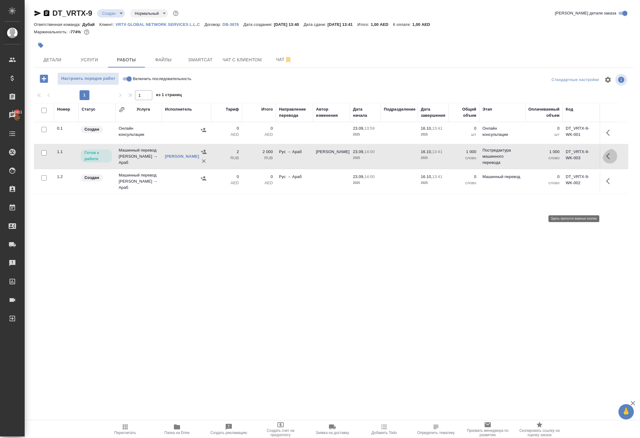
click at [606, 160] on icon "button" at bounding box center [609, 156] width 7 height 7
click at [561, 160] on icon "button" at bounding box center [564, 156] width 7 height 7
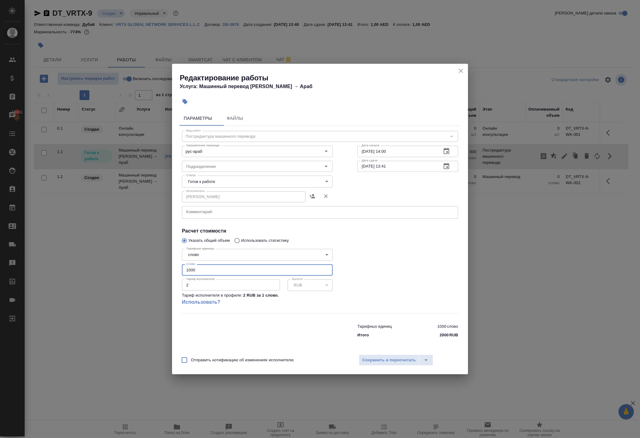
drag, startPoint x: 212, startPoint y: 278, endPoint x: 118, endPoint y: 268, distance: 94.2
click at [119, 269] on div "Редактирование работы Услуга: Машинный перевод Рус → [PERSON_NAME] Файлы Вид ра…" at bounding box center [320, 219] width 640 height 438
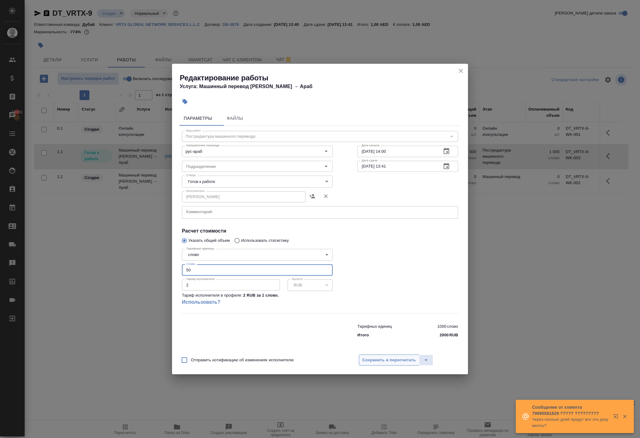
click at [377, 364] on span "Сохранить и пересчитать" at bounding box center [389, 360] width 54 height 7
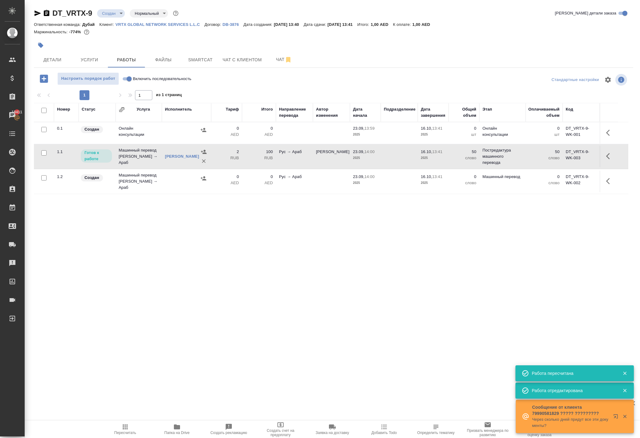
click at [243, 312] on div ".cls-1 fill:#fff; AWATERA [PERSON_NAME] Спецификации Заказы 18411 Чаты Todo Про…" at bounding box center [320, 219] width 640 height 438
click at [606, 160] on icon "button" at bounding box center [609, 156] width 7 height 7
click at [561, 159] on icon "button" at bounding box center [564, 156] width 6 height 6
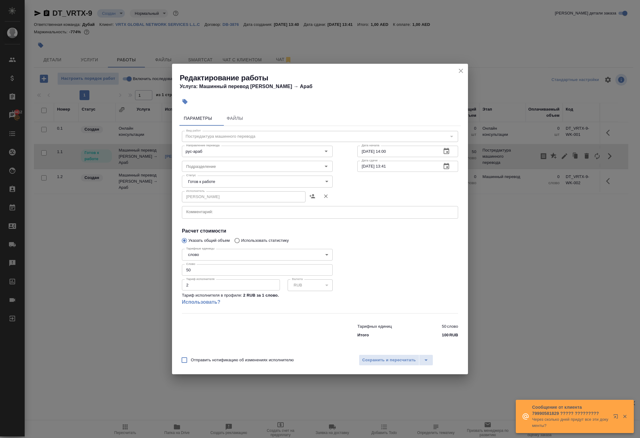
click at [211, 275] on input "50" at bounding box center [257, 269] width 151 height 11
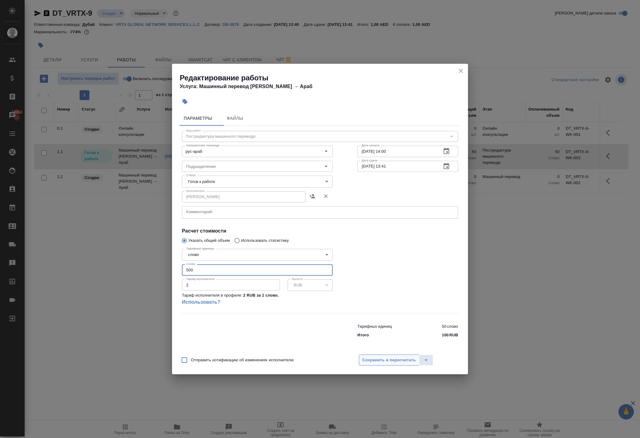
click at [375, 364] on span "Сохранить и пересчитать" at bounding box center [389, 360] width 54 height 7
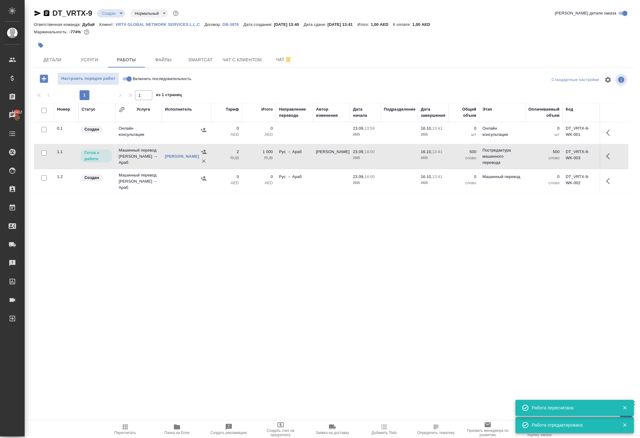
click at [256, 329] on div ".cls-1 fill:#fff; AWATERA [PERSON_NAME] Спецификации Заказы 18412 Чаты Todo Про…" at bounding box center [320, 219] width 640 height 438
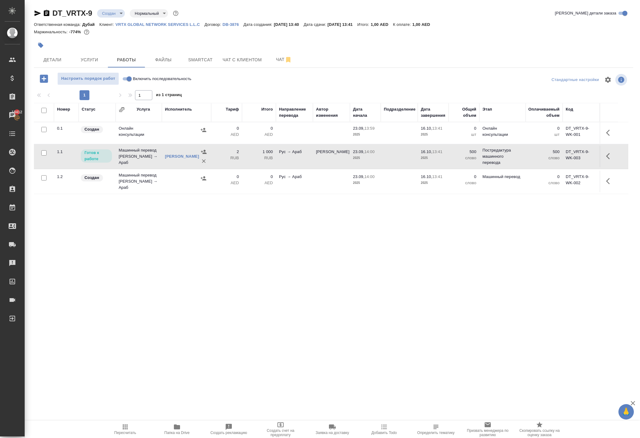
click at [195, 326] on div ".cls-1 fill:#fff; AWATERA [PERSON_NAME] Спецификации Заказы 18412 Чаты Todo Про…" at bounding box center [320, 219] width 640 height 438
click at [140, 83] on input "Включить последовательность" at bounding box center [129, 78] width 22 height 7
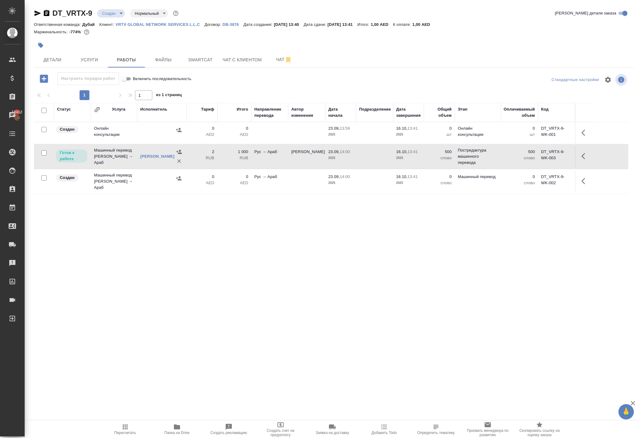
click at [124, 430] on icon "button" at bounding box center [125, 427] width 5 height 5
drag, startPoint x: 66, startPoint y: 15, endPoint x: 108, endPoint y: 15, distance: 41.9
click at [108, 15] on div "DT_VRTX-9 Создан new Нормальный normal" at bounding box center [107, 13] width 146 height 10
copy div "DT_VRTX-9"
